Goal: Task Accomplishment & Management: Use online tool/utility

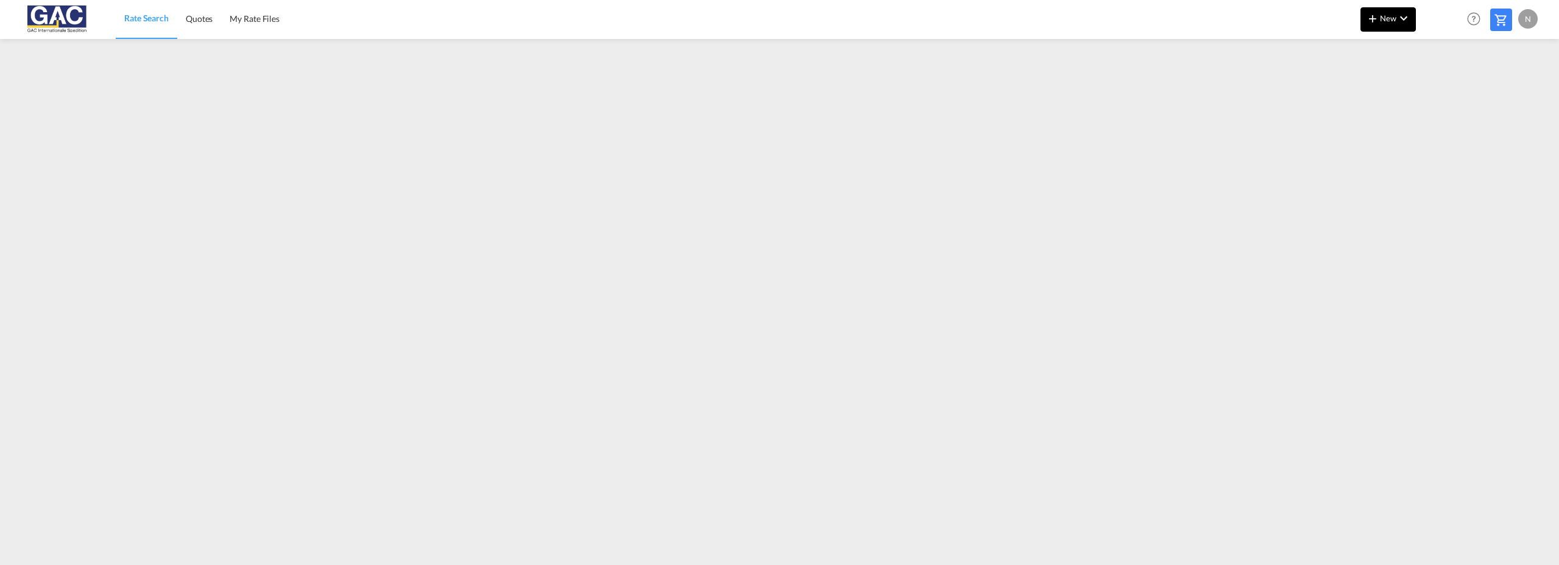
click at [1378, 20] on md-icon "icon-plus 400-fg" at bounding box center [1373, 18] width 15 height 15
click at [1453, 83] on div "Ratesheet" at bounding box center [1454, 91] width 45 height 30
click at [407, 563] on md-content "Rate Search Quotes My Rate Files New Help Resources Product Release N My Profil…" at bounding box center [779, 282] width 1559 height 565
click at [1405, 25] on md-icon "icon-chevron-down" at bounding box center [1404, 18] width 15 height 15
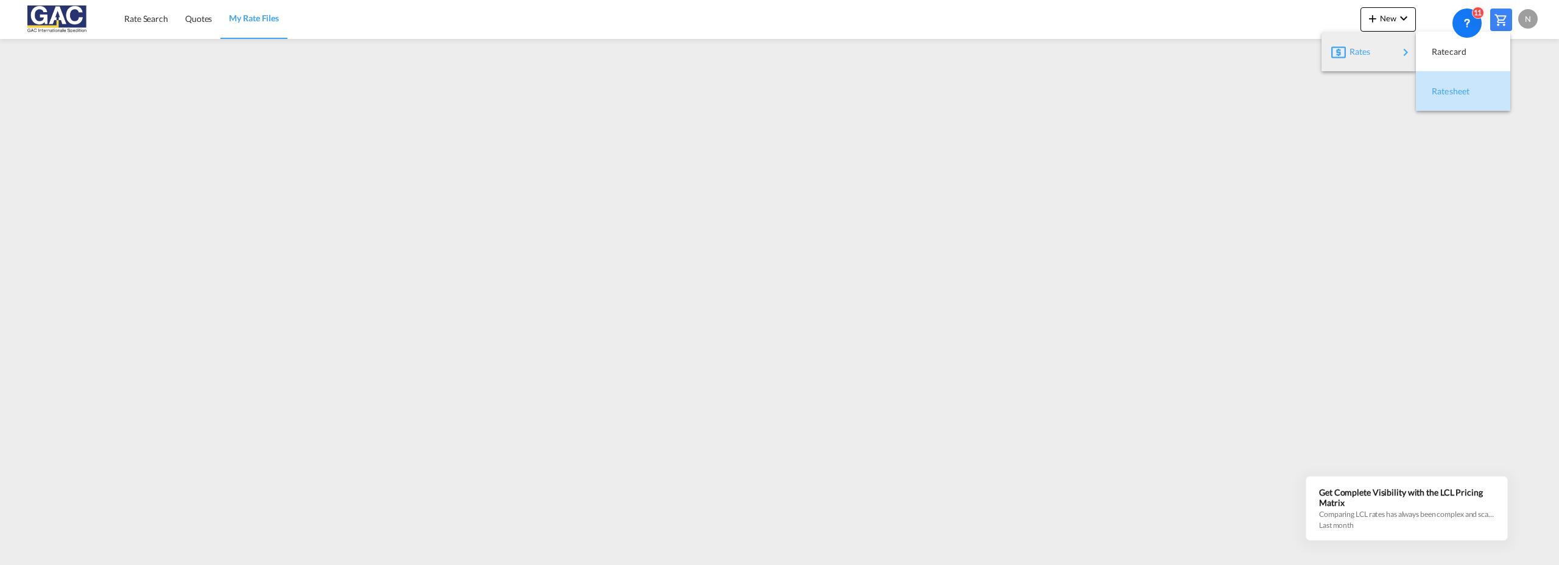
click at [1436, 88] on span "Ratesheet" at bounding box center [1438, 91] width 13 height 24
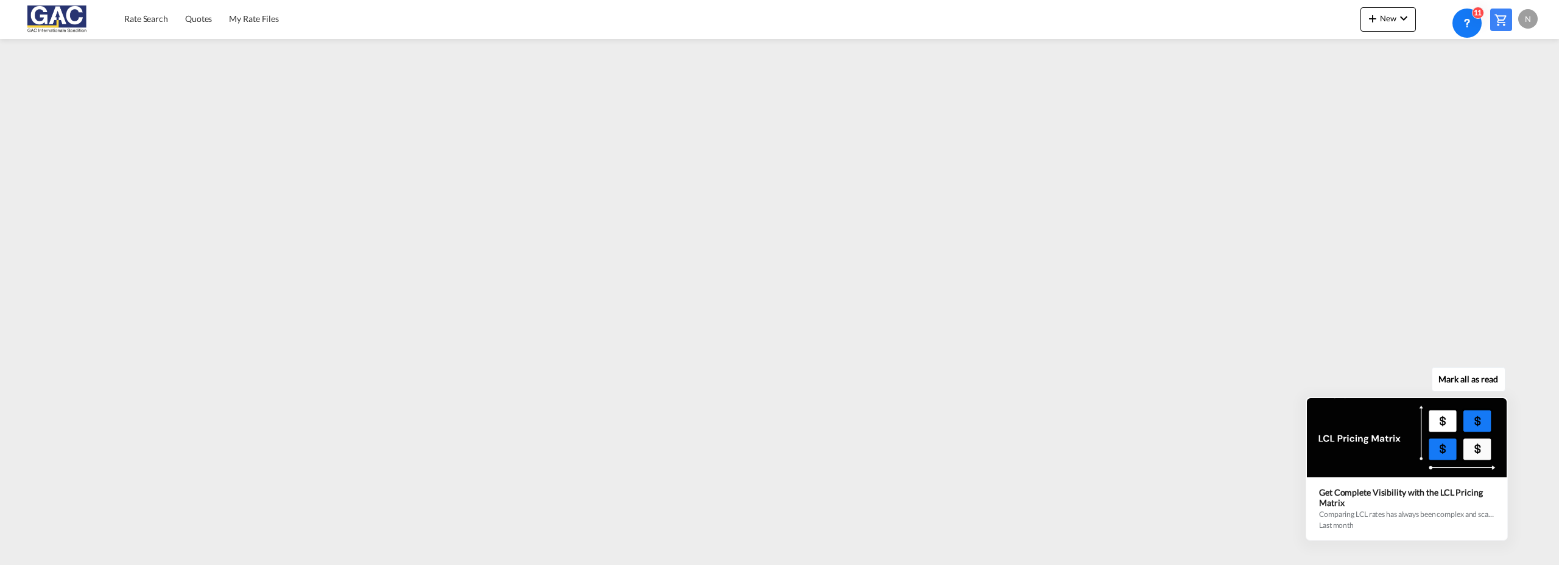
click at [1518, 532] on div "Mark all as read Get Complete Visibility with the LCL Pricing Matrix Comparing …" at bounding box center [1410, 456] width 220 height 169
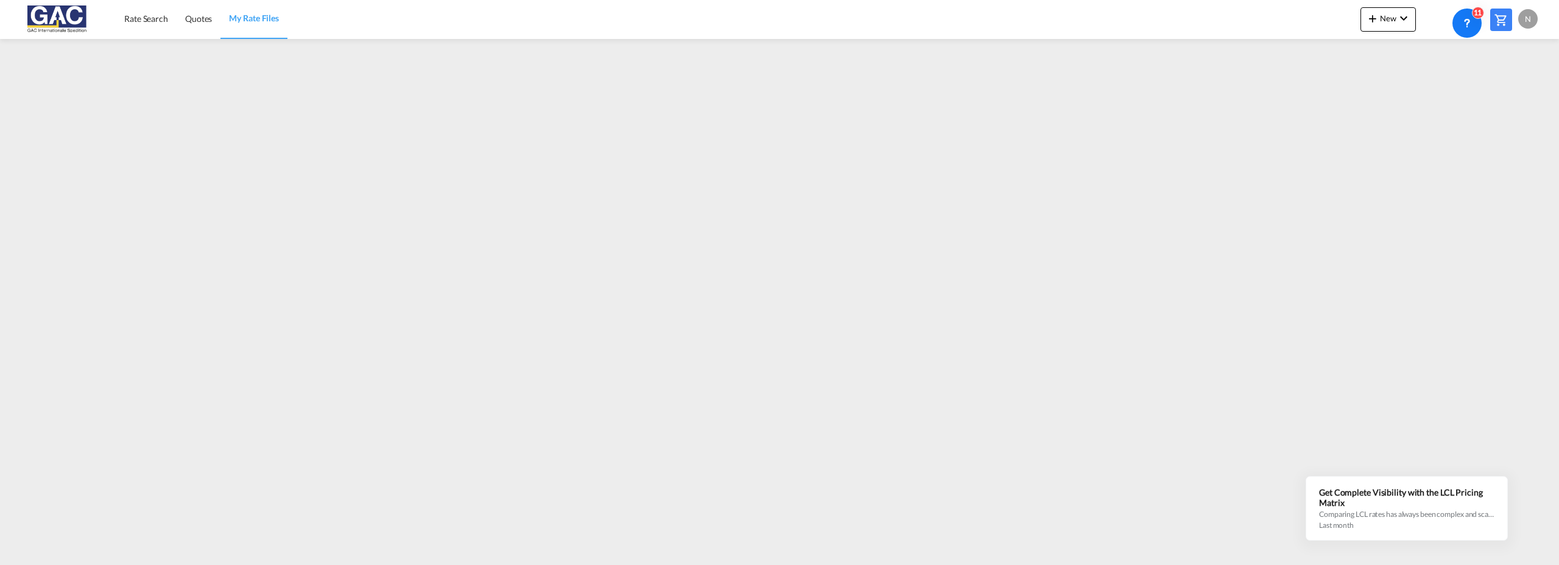
click at [77, 17] on img at bounding box center [59, 18] width 82 height 27
